Goal: Task Accomplishment & Management: Use online tool/utility

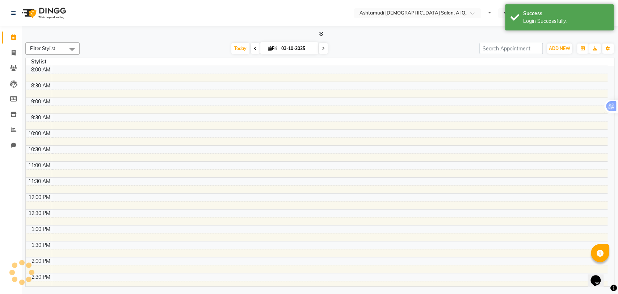
select select "en"
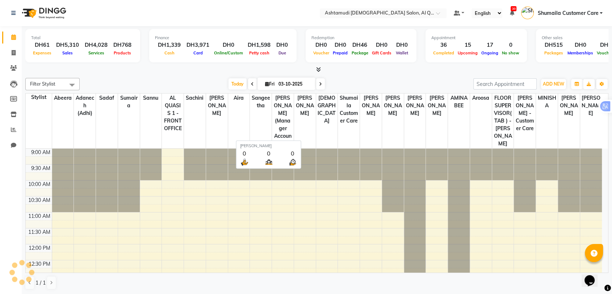
scroll to position [298, 0]
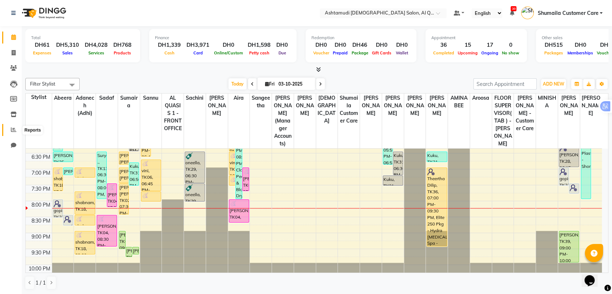
click at [11, 132] on span at bounding box center [13, 130] width 13 height 8
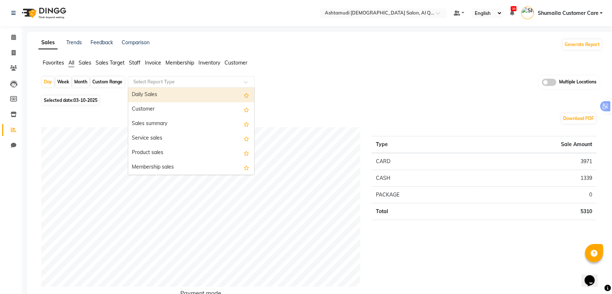
click at [148, 81] on input "text" at bounding box center [184, 81] width 104 height 7
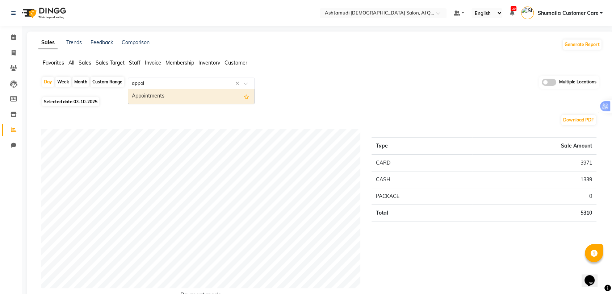
type input "appoin"
click at [167, 94] on div "Appointments" at bounding box center [191, 96] width 126 height 14
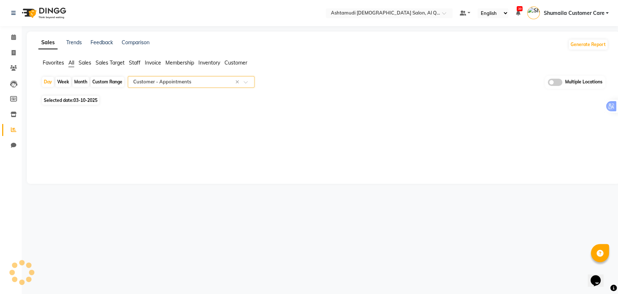
click at [552, 84] on span at bounding box center [555, 82] width 14 height 7
click at [548, 83] on input "checkbox" at bounding box center [548, 83] width 0 height 0
select select "full_report"
select select "csv"
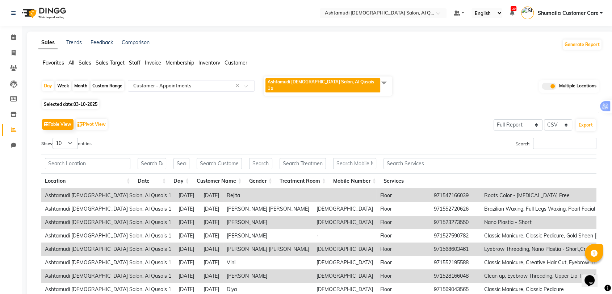
click at [381, 77] on span at bounding box center [383, 83] width 14 height 14
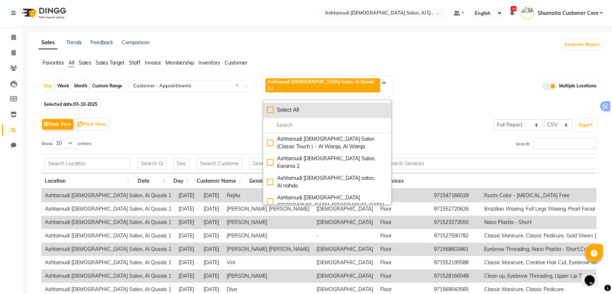
click at [340, 106] on div "Select All" at bounding box center [327, 110] width 121 height 8
checkbox input "true"
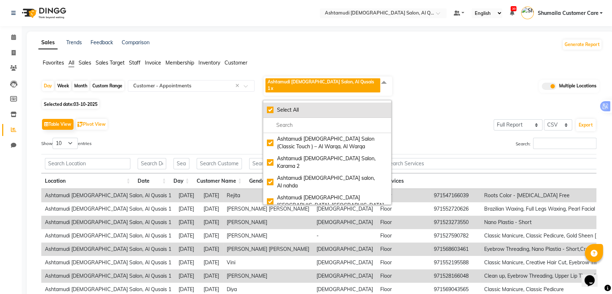
checkbox input "true"
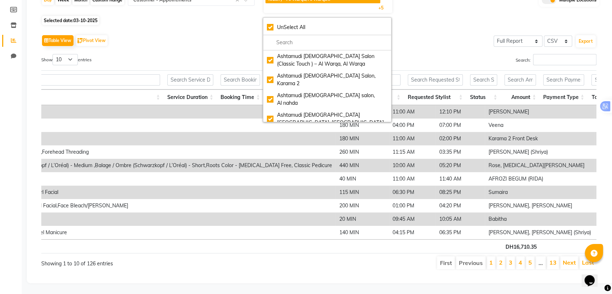
scroll to position [0, 809]
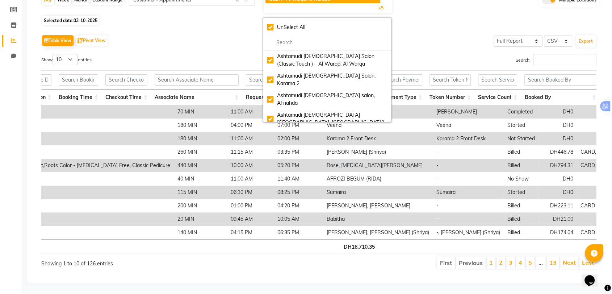
click at [425, 33] on div "Table View Pivot View Select Full Report Filtered Report Select CSV PDF Export" at bounding box center [318, 40] width 555 height 15
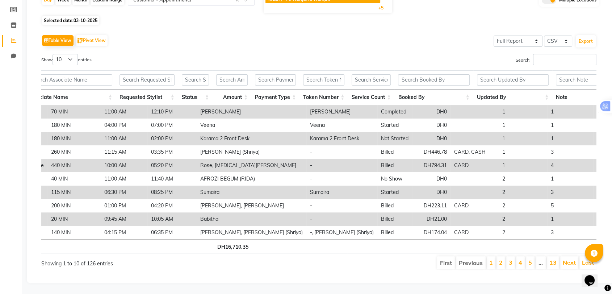
scroll to position [0, 0]
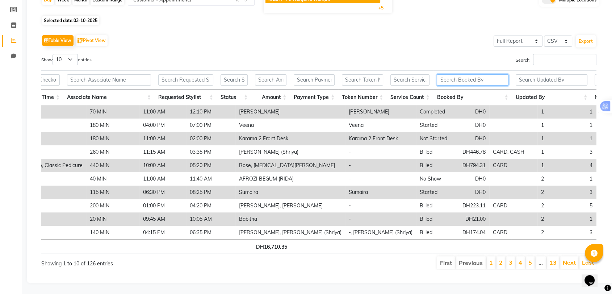
click at [450, 74] on input "text" at bounding box center [472, 79] width 71 height 11
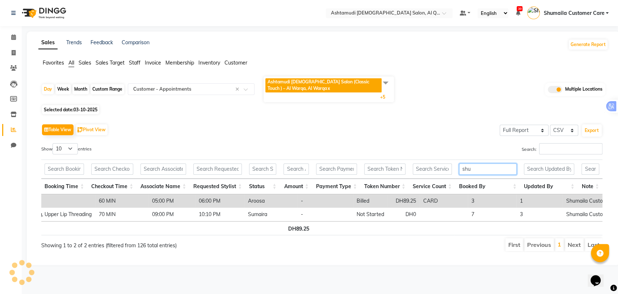
click at [474, 166] on input "shu" at bounding box center [488, 168] width 58 height 11
type input "s"
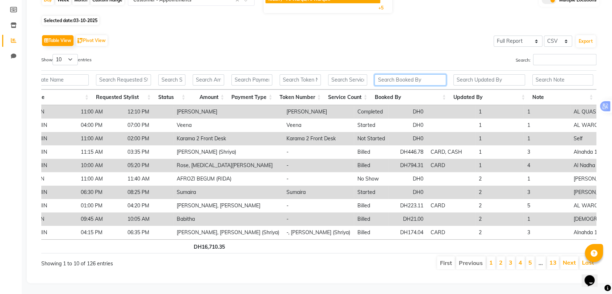
click at [379, 74] on input "text" at bounding box center [409, 79] width 71 height 11
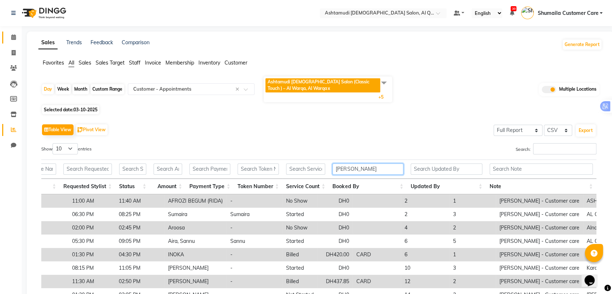
type input "[PERSON_NAME]"
click at [15, 35] on icon at bounding box center [13, 36] width 5 height 5
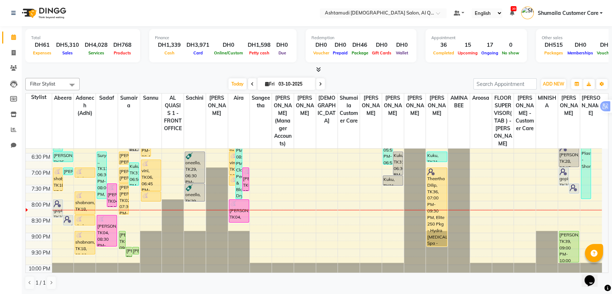
click at [587, 9] on span "Shumaila Customer Care" at bounding box center [567, 13] width 61 height 8
click at [571, 49] on link "Sign out" at bounding box center [565, 51] width 66 height 11
